Goal: Task Accomplishment & Management: Complete application form

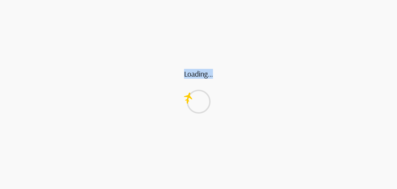
drag, startPoint x: 208, startPoint y: 76, endPoint x: 226, endPoint y: 76, distance: 18.4
click at [226, 0] on div "Loading... Loading..." at bounding box center [198, 0] width 397 height 0
click at [226, 76] on div "Loading..." at bounding box center [197, 94] width 394 height 189
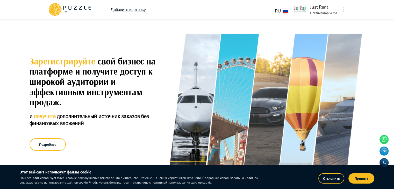
scroll to position [42, 0]
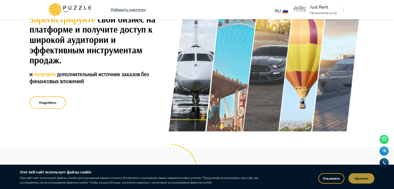
click at [368, 181] on button "Принять" at bounding box center [361, 178] width 26 height 10
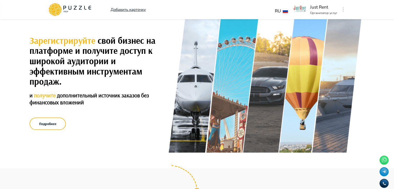
scroll to position [0, 0]
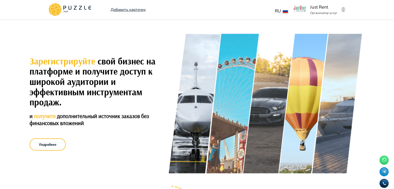
click at [344, 9] on button "button" at bounding box center [343, 9] width 4 height 7
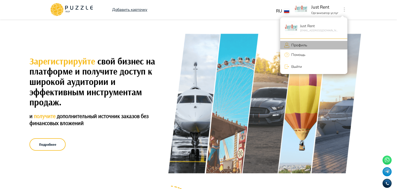
click at [312, 46] on li "Профиль" at bounding box center [313, 45] width 67 height 9
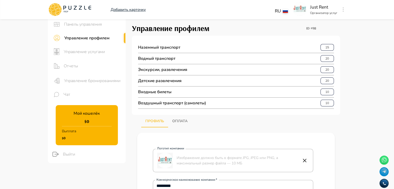
scroll to position [11, 0]
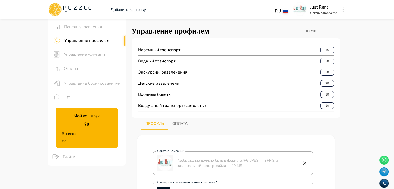
click at [162, 52] on p "Наземный транспорт" at bounding box center [159, 50] width 42 height 6
click at [164, 63] on p "Водный транспорт" at bounding box center [156, 61] width 37 height 6
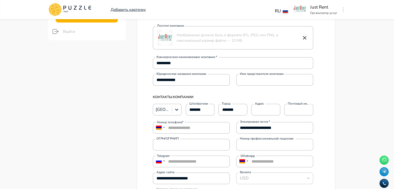
scroll to position [137, 0]
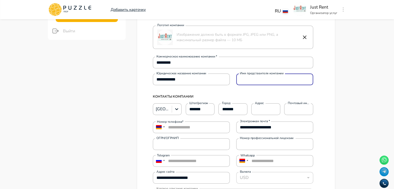
click at [246, 81] on input "Имя представителя компании" at bounding box center [274, 79] width 77 height 10
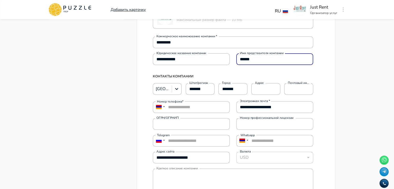
scroll to position [157, 0]
type input "******"
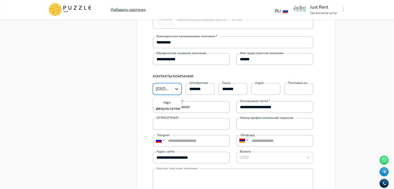
click at [180, 87] on div at bounding box center [176, 88] width 9 height 9
click at [162, 89] on div at bounding box center [161, 88] width 13 height 7
click at [189, 90] on input "*******" at bounding box center [200, 89] width 29 height 10
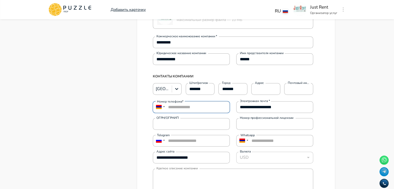
click at [200, 110] on input "**********" at bounding box center [191, 107] width 77 height 12
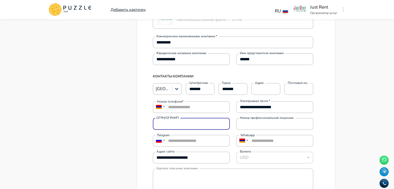
click at [195, 121] on input "ОГРН/ОГРНИП" at bounding box center [191, 123] width 77 height 10
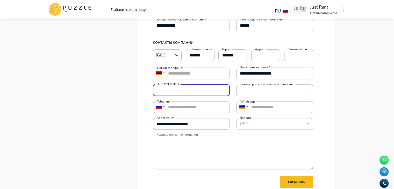
scroll to position [190, 0]
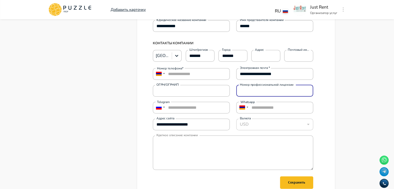
click at [248, 92] on input "Номер профессиональной лицензии" at bounding box center [274, 90] width 77 height 10
click at [255, 124] on div "USD" at bounding box center [274, 124] width 77 height 10
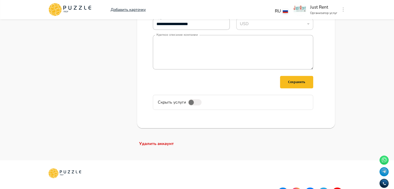
scroll to position [294, 0]
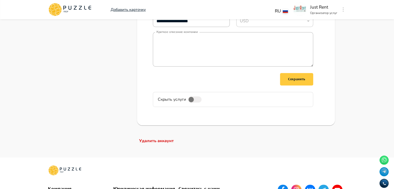
click at [302, 81] on div "Сохранить" at bounding box center [296, 79] width 17 height 6
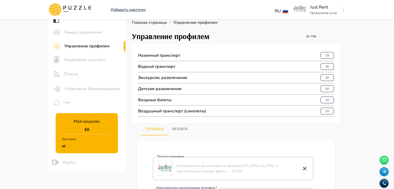
scroll to position [0, 0]
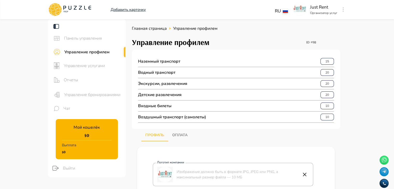
click at [180, 115] on p "Воздушный транспорт (самолеты)" at bounding box center [172, 117] width 68 height 6
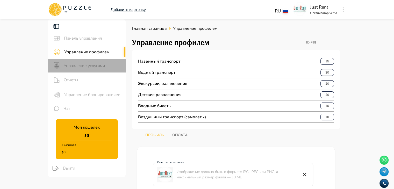
click at [92, 69] on div "Управление услугами" at bounding box center [87, 66] width 78 height 14
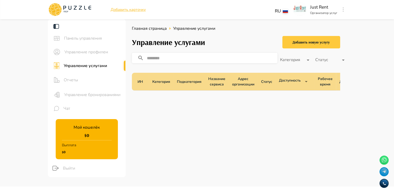
click at [306, 45] on div "Добавить новую услугу" at bounding box center [310, 42] width 37 height 6
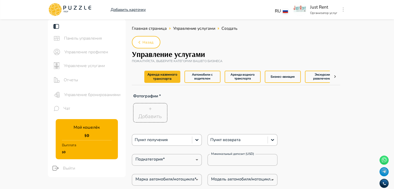
type textarea "*"
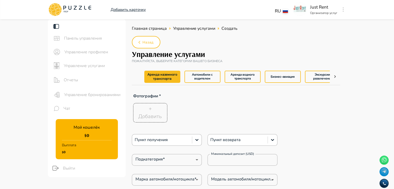
type textarea "*"
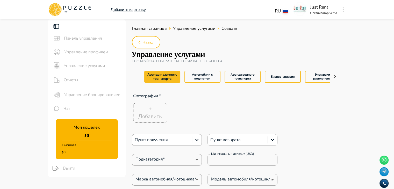
type textarea "*"
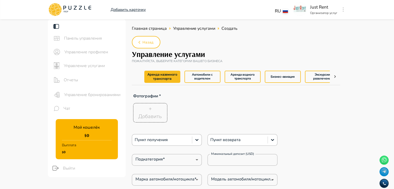
type textarea "*"
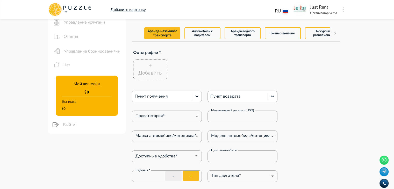
scroll to position [45, 0]
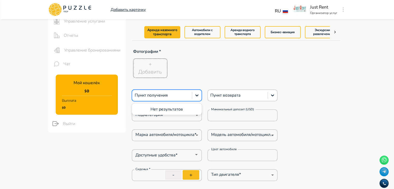
click at [180, 95] on div at bounding box center [162, 95] width 55 height 7
type textarea "*"
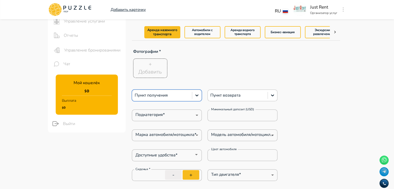
type textarea "*"
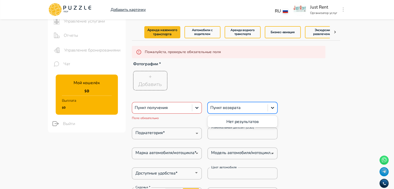
type textarea "*"
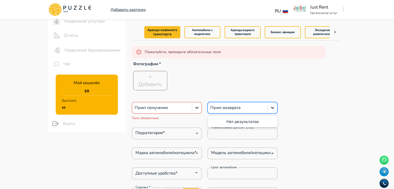
type textarea "*"
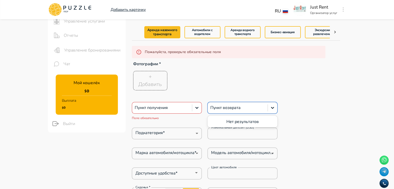
type textarea "*"
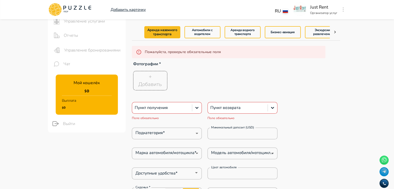
type textarea "*"
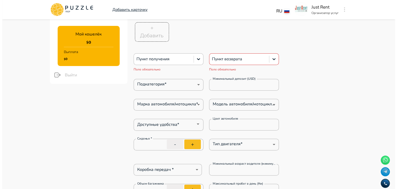
scroll to position [90, 0]
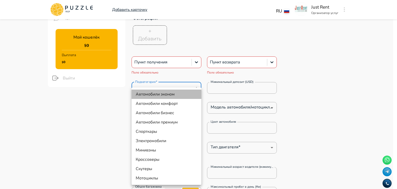
click at [165, 95] on li "Автомобили эконом" at bounding box center [167, 94] width 70 height 9
type input "*"
type textarea "*"
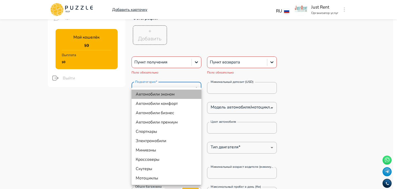
type textarea "*"
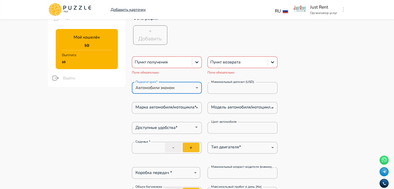
type textarea "*"
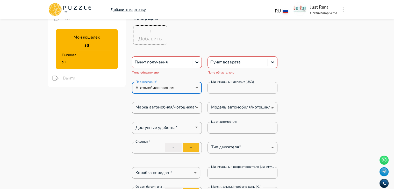
type textarea "*"
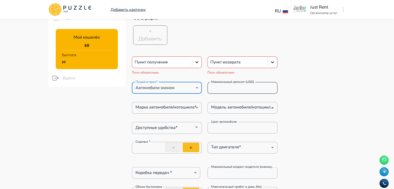
type textarea "*"
click at [241, 89] on input "*" at bounding box center [242, 88] width 70 height 10
type textarea "*"
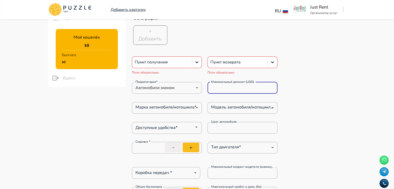
type textarea "*"
drag, startPoint x: 241, startPoint y: 89, endPoint x: 191, endPoint y: 91, distance: 49.5
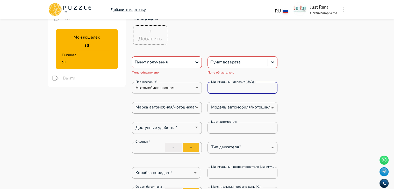
click at [191, 91] on div "Подкатегория* Автомобили эконом * Подкатегория* Минимальный депозит (USD) * Мин…" at bounding box center [205, 88] width 146 height 12
type input "*"
type textarea "*"
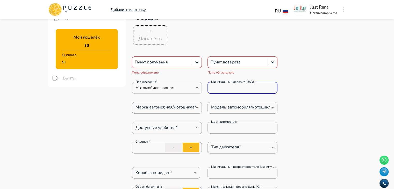
type textarea "*"
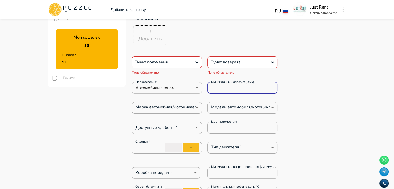
type textarea "*"
type input "**"
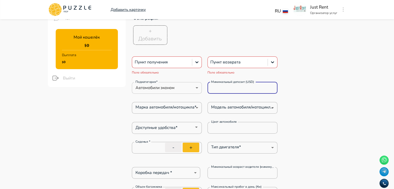
type textarea "*"
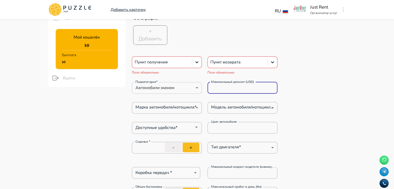
type textarea "*"
type input "***"
type textarea "*"
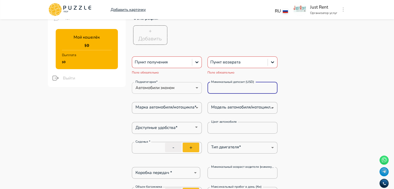
type textarea "*"
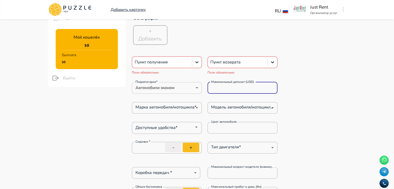
type textarea "*"
type input "***"
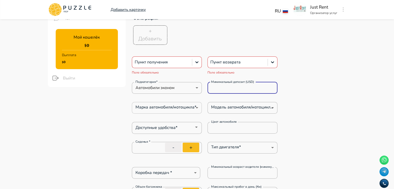
type textarea "*"
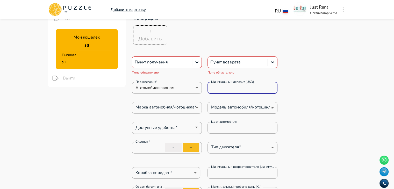
type textarea "*"
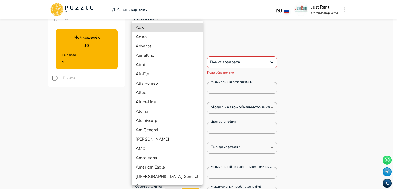
type textarea "*"
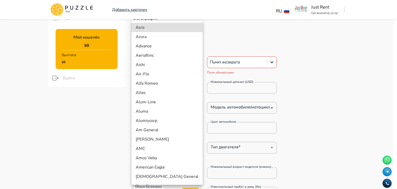
type textarea "*"
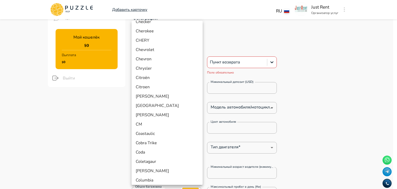
scroll to position [827, 0]
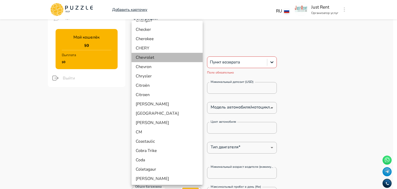
click at [169, 59] on li "Chevrolet" at bounding box center [167, 57] width 71 height 9
type input "*"
type textarea "*"
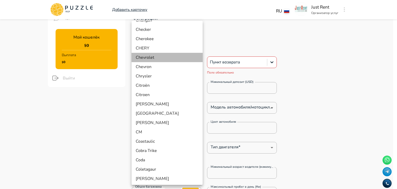
type textarea "*"
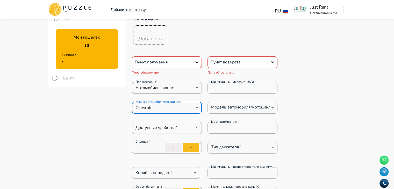
type textarea "*"
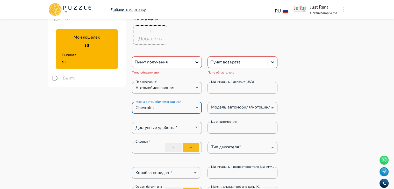
type textarea "*"
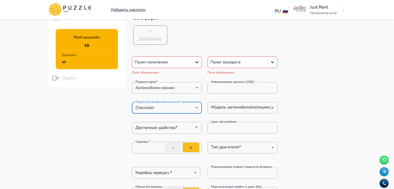
type textarea "*"
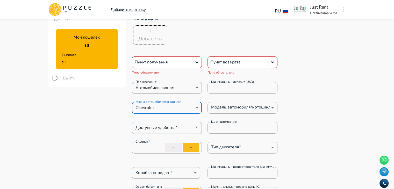
type textarea "*"
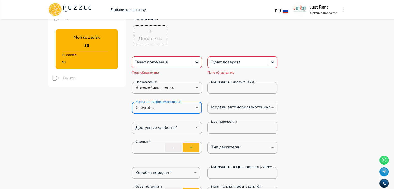
type textarea "*"
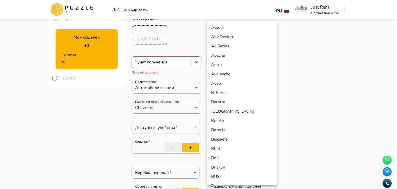
type textarea "*"
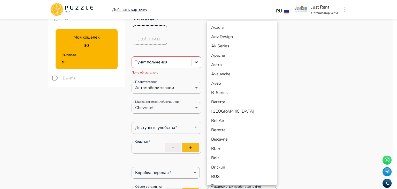
type textarea "*"
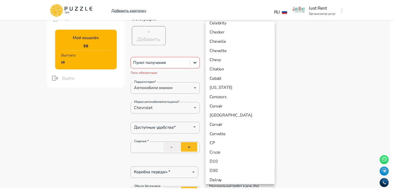
scroll to position [325, 0]
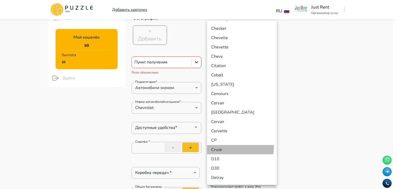
click at [237, 147] on li "Cruze" at bounding box center [242, 149] width 70 height 9
type input "***"
type textarea "*"
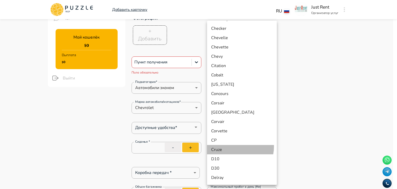
type textarea "*"
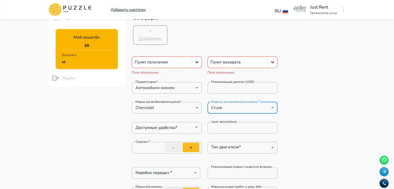
type textarea "*"
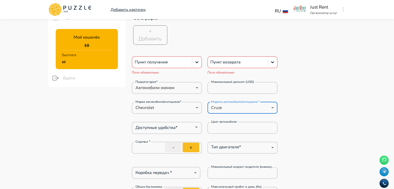
type textarea "*"
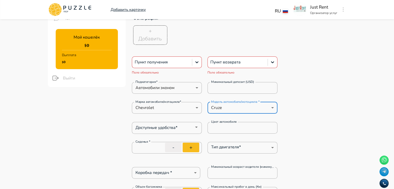
type textarea "*"
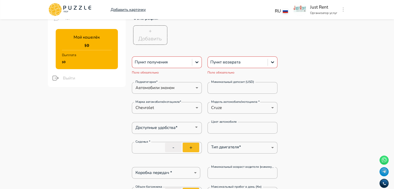
type textarea "*"
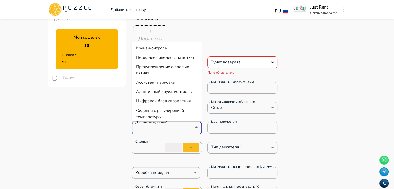
click at [179, 125] on input "Доступные удобства*" at bounding box center [162, 126] width 58 height 7
click at [179, 48] on li "Круиз-контроль" at bounding box center [167, 47] width 70 height 9
type textarea "*"
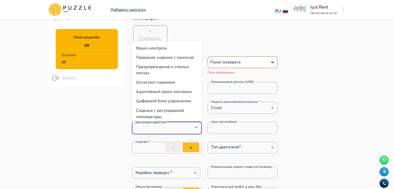
type textarea "*"
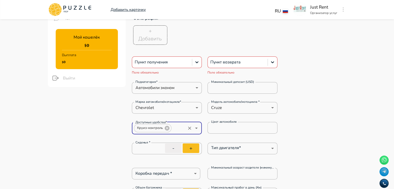
type textarea "*"
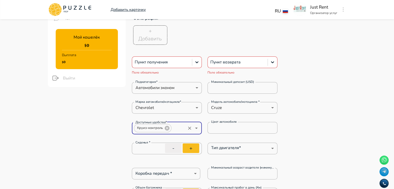
type textarea "*"
click at [196, 128] on icon "Open" at bounding box center [196, 128] width 6 height 6
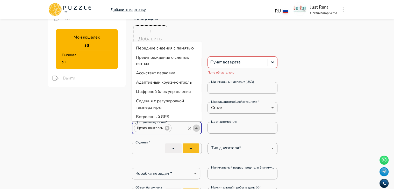
click at [196, 128] on icon "Close" at bounding box center [196, 128] width 6 height 6
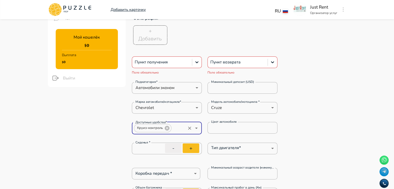
click at [196, 128] on icon "Open" at bounding box center [196, 128] width 6 height 6
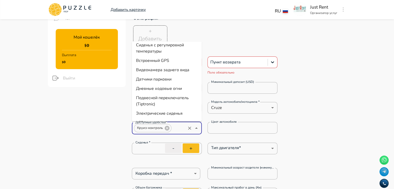
scroll to position [61, 0]
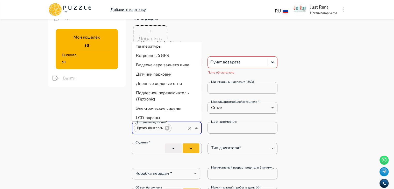
click at [188, 70] on li "Видеокамера заднего вида" at bounding box center [167, 64] width 70 height 9
type textarea "*"
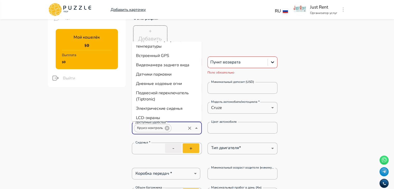
type textarea "*"
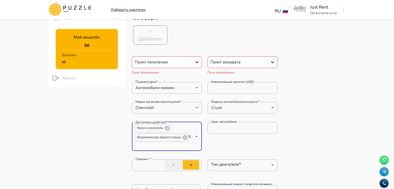
type textarea "*"
click at [196, 134] on icon "Open" at bounding box center [196, 136] width 6 height 6
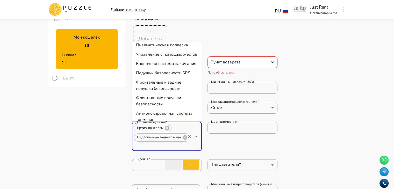
scroll to position [196, 0]
click at [153, 68] on li "Кнопочная система зажигания" at bounding box center [167, 63] width 70 height 9
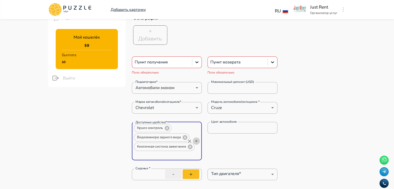
click at [197, 141] on icon "Open" at bounding box center [196, 141] width 6 height 6
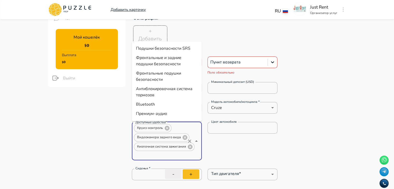
scroll to position [294, 0]
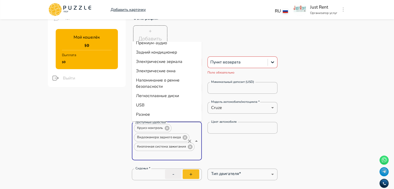
click at [154, 106] on li "USB" at bounding box center [167, 104] width 70 height 9
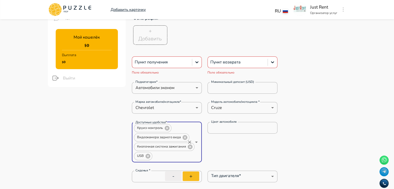
click at [195, 140] on icon "Open" at bounding box center [196, 142] width 6 height 6
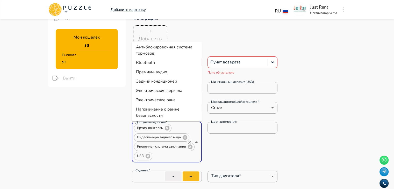
scroll to position [252, 0]
click at [151, 68] on li "Bluetooth" at bounding box center [167, 62] width 70 height 9
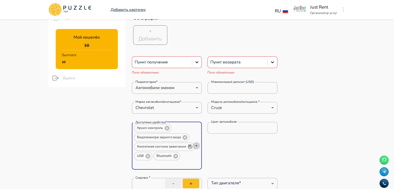
click at [197, 143] on icon "Open" at bounding box center [196, 146] width 6 height 6
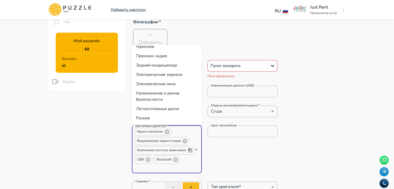
scroll to position [275, 0]
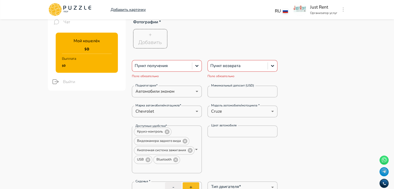
click at [228, 128] on input "Цвет автомобиля" at bounding box center [242, 131] width 70 height 10
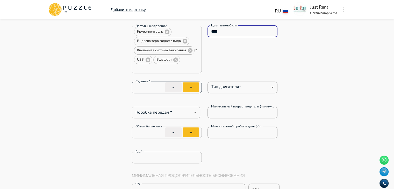
scroll to position [187, 0]
click at [187, 86] on button "+" at bounding box center [190, 87] width 17 height 10
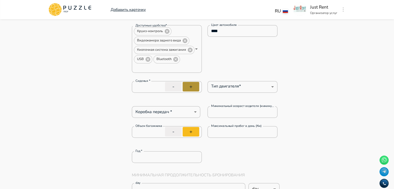
click at [187, 86] on button "+" at bounding box center [190, 87] width 17 height 10
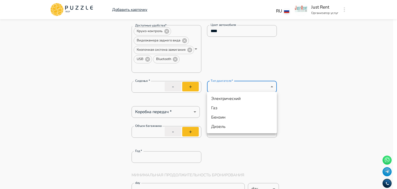
click at [225, 115] on li "Бензин" at bounding box center [242, 117] width 70 height 9
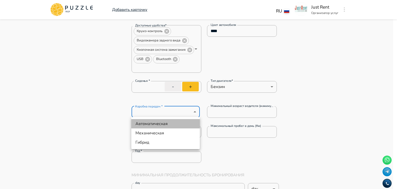
click at [161, 125] on li "Автоматическая" at bounding box center [165, 123] width 69 height 9
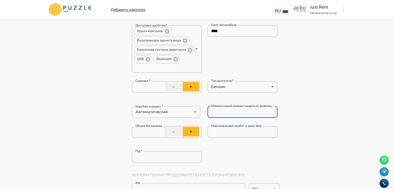
click at [232, 115] on input "*" at bounding box center [242, 112] width 70 height 10
drag, startPoint x: 232, startPoint y: 115, endPoint x: 207, endPoint y: 114, distance: 24.8
click at [207, 114] on input "*" at bounding box center [242, 112] width 70 height 10
click at [189, 134] on button "+" at bounding box center [190, 132] width 17 height 10
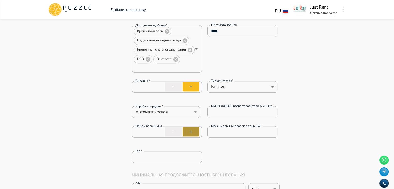
click at [189, 134] on button "+" at bounding box center [190, 132] width 17 height 10
click at [223, 132] on input "*" at bounding box center [242, 132] width 70 height 10
drag, startPoint x: 223, startPoint y: 132, endPoint x: 208, endPoint y: 131, distance: 15.0
click at [208, 131] on input "*" at bounding box center [242, 132] width 70 height 10
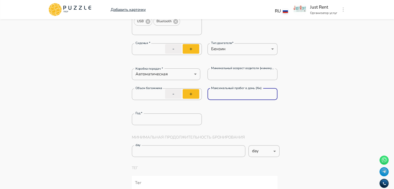
scroll to position [225, 0]
click at [243, 118] on div "Год   * * Год   *" at bounding box center [205, 119] width 146 height 12
click at [220, 92] on input "*" at bounding box center [242, 94] width 70 height 10
click at [220, 113] on div "Год   * * Год   *" at bounding box center [205, 119] width 146 height 12
drag, startPoint x: 142, startPoint y: 115, endPoint x: 97, endPoint y: 114, distance: 45.0
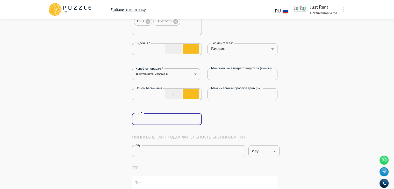
drag, startPoint x: 222, startPoint y: 87, endPoint x: 220, endPoint y: 93, distance: 6.8
click at [220, 93] on div "Максимальный пробег в день (Км) * Максимальный пробег в день (Км)" at bounding box center [242, 94] width 70 height 12
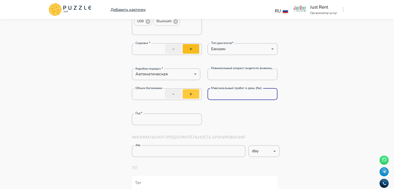
drag, startPoint x: 220, startPoint y: 93, endPoint x: 186, endPoint y: 97, distance: 33.6
click at [186, 97] on div "Объем багажника * Объем багажника - + Максимальный пробег в день (Км) * Максима…" at bounding box center [205, 96] width 146 height 17
click at [234, 115] on div "Год   * **** Год   *" at bounding box center [205, 119] width 146 height 12
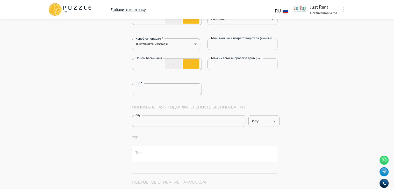
scroll to position [255, 0]
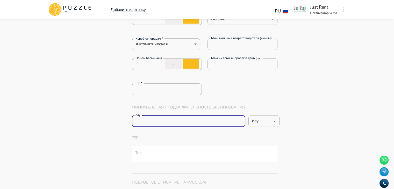
drag, startPoint x: 210, startPoint y: 122, endPoint x: 120, endPoint y: 124, distance: 90.6
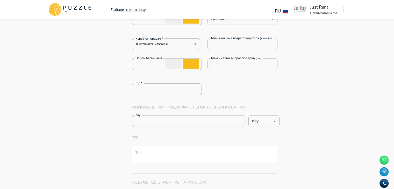
click at [263, 134] on div "Минимальная продолжительность бронирования day * day day *** ​" at bounding box center [205, 115] width 146 height 40
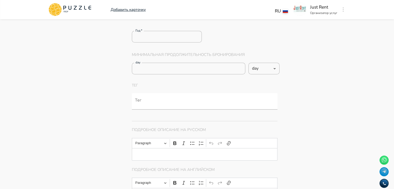
scroll to position [307, 0]
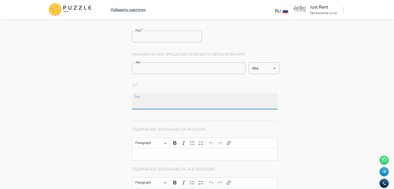
click at [146, 102] on input "Тег" at bounding box center [206, 104] width 144 height 10
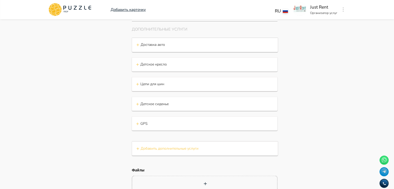
scroll to position [865, 0]
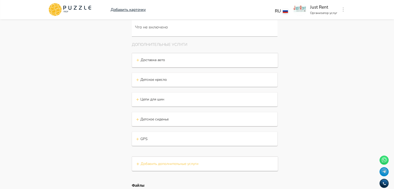
click at [178, 117] on div "+ Детское сиденье" at bounding box center [204, 119] width 137 height 8
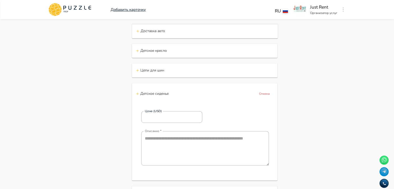
scroll to position [868, 0]
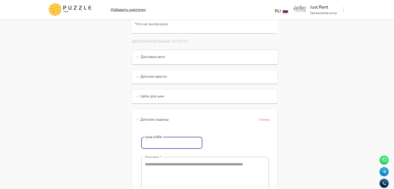
click at [186, 141] on input "Цена (USD)" at bounding box center [171, 142] width 61 height 10
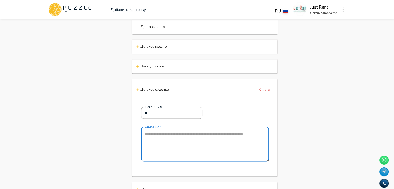
click at [204, 143] on textarea "Описание" at bounding box center [205, 144] width 128 height 34
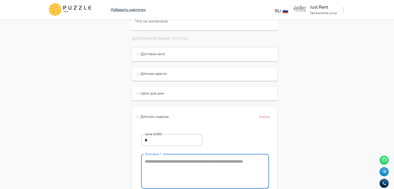
scroll to position [872, 0]
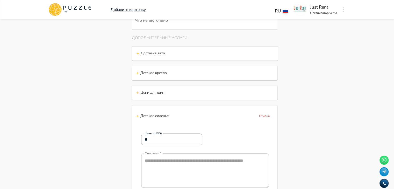
click at [276, 113] on div "+ Детское сиденье Отмена" at bounding box center [205, 115] width 146 height 21
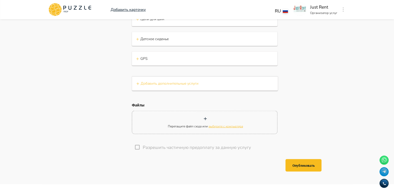
scroll to position [946, 0]
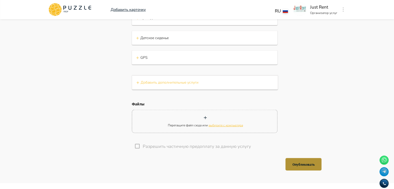
click at [299, 164] on button "Опубликовать" at bounding box center [303, 164] width 36 height 12
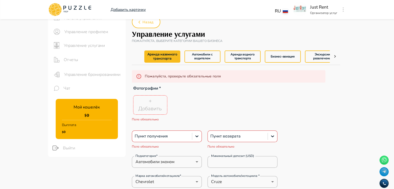
scroll to position [43, 0]
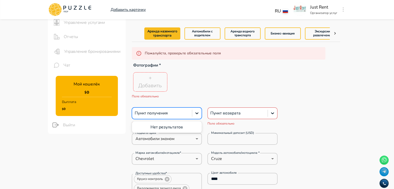
click at [182, 116] on div "Пункт получения" at bounding box center [162, 113] width 60 height 9
click at [175, 123] on div "Нет результатов" at bounding box center [167, 127] width 70 height 10
click at [183, 130] on div "Нет результатов" at bounding box center [167, 127] width 70 height 10
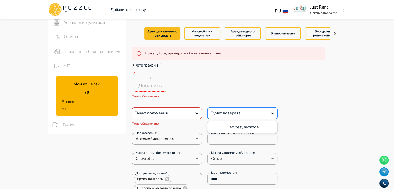
click at [217, 114] on div at bounding box center [237, 113] width 55 height 7
click at [233, 128] on div "Нет результатов" at bounding box center [242, 127] width 70 height 10
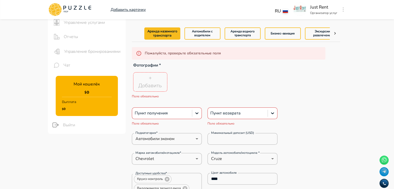
click at [258, 89] on div "+ Добавить Поле обязательно" at bounding box center [229, 84] width 194 height 26
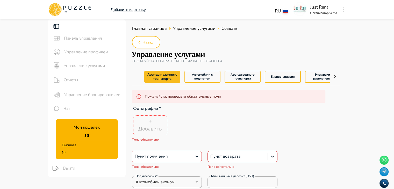
scroll to position [11, 0]
